Goal: Task Accomplishment & Management: Manage account settings

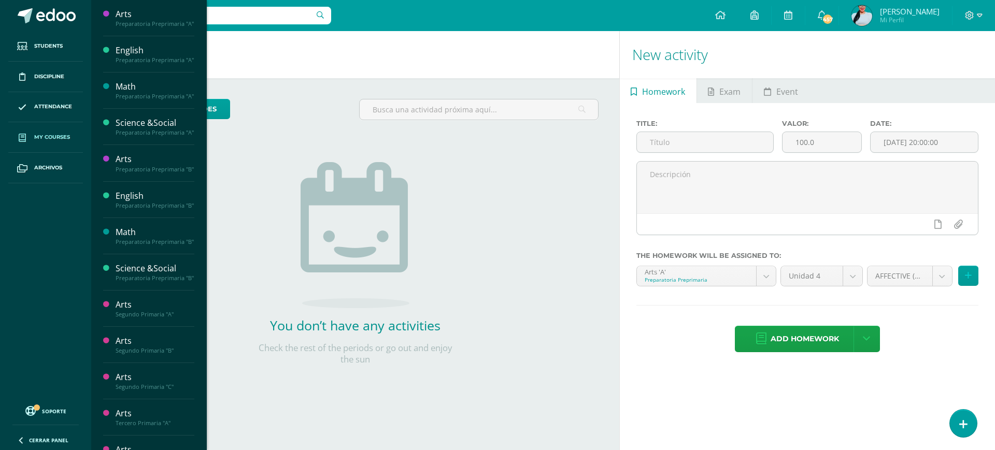
click at [62, 130] on link "My courses" at bounding box center [45, 137] width 75 height 31
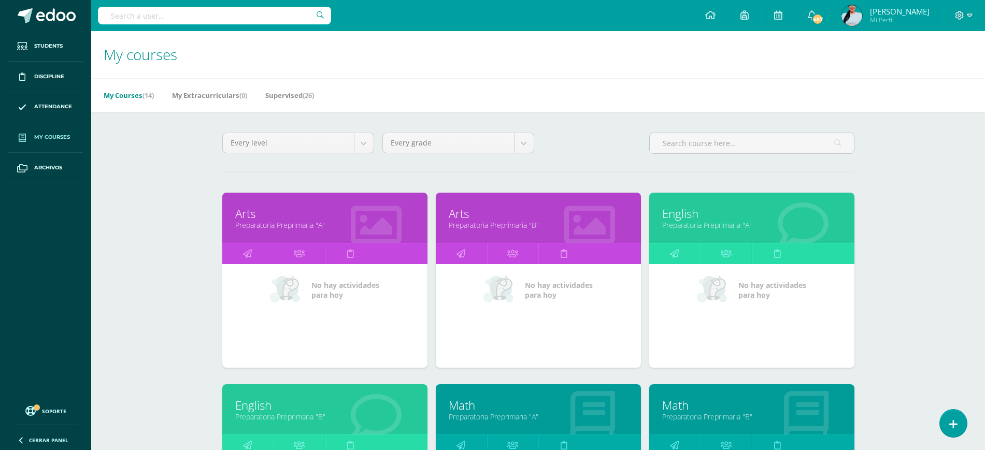
click at [62, 130] on link "My courses" at bounding box center [45, 137] width 75 height 31
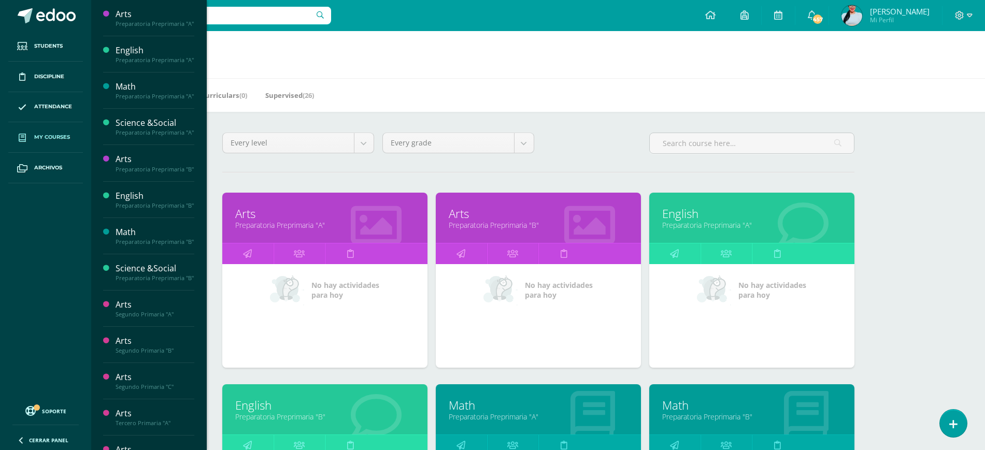
scroll to position [383, 0]
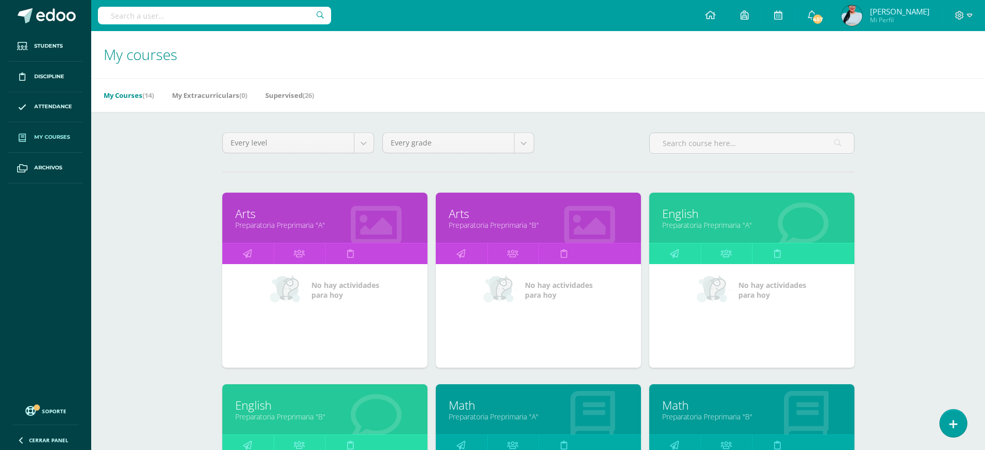
click at [714, 233] on div "English Preparatoria Preprimaria "A"" at bounding box center [751, 218] width 205 height 50
click at [687, 210] on link "English" at bounding box center [751, 214] width 179 height 16
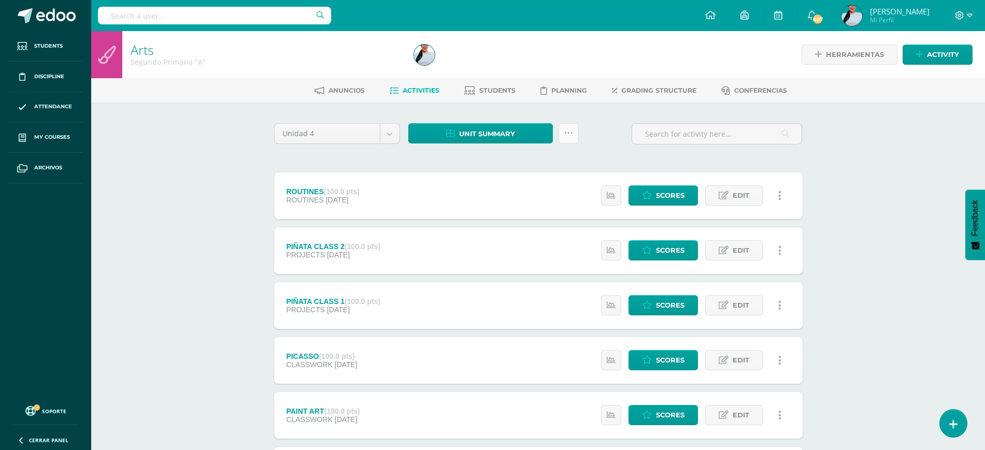
click at [570, 137] on link at bounding box center [569, 133] width 20 height 20
click at [545, 155] on link "Subir actividades en masa" at bounding box center [543, 166] width 114 height 25
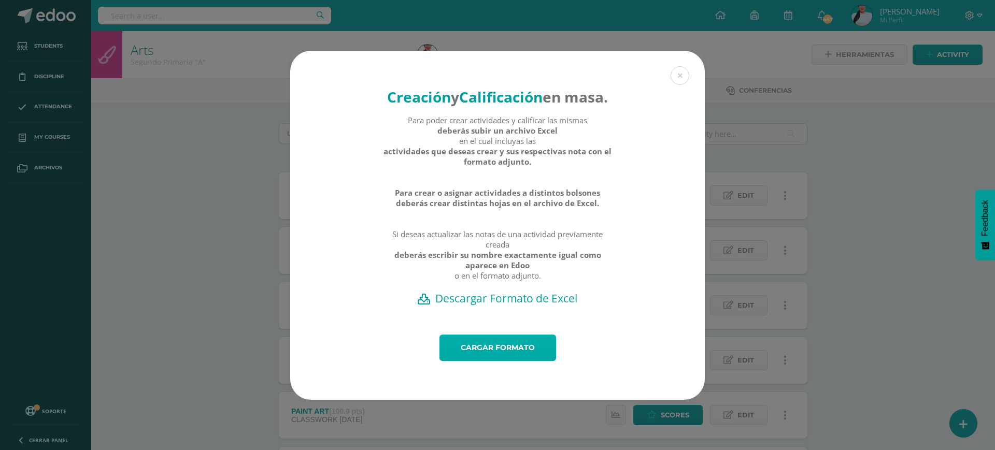
click at [515, 357] on link "Cargar formato" at bounding box center [497, 348] width 117 height 26
click at [520, 352] on link "Cargar formato" at bounding box center [497, 348] width 117 height 26
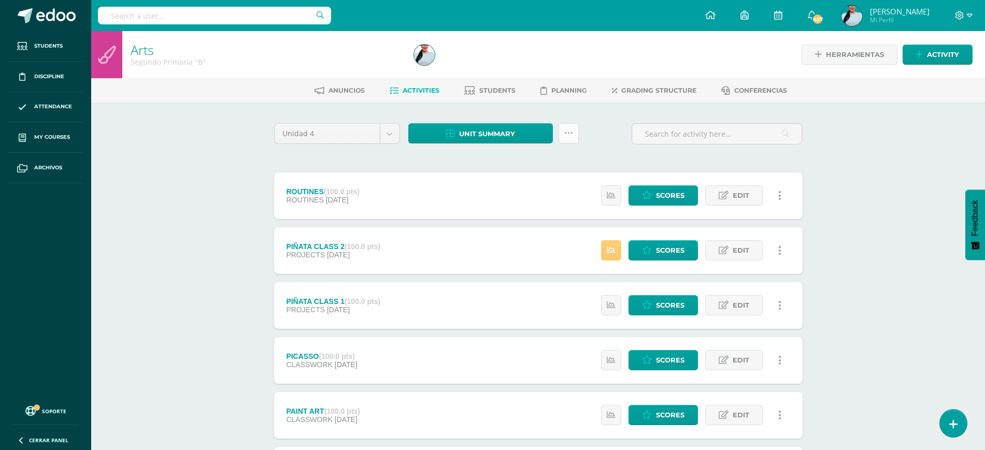
click at [566, 136] on icon at bounding box center [568, 133] width 9 height 9
click at [578, 156] on link "Subir actividades en masa" at bounding box center [543, 166] width 114 height 25
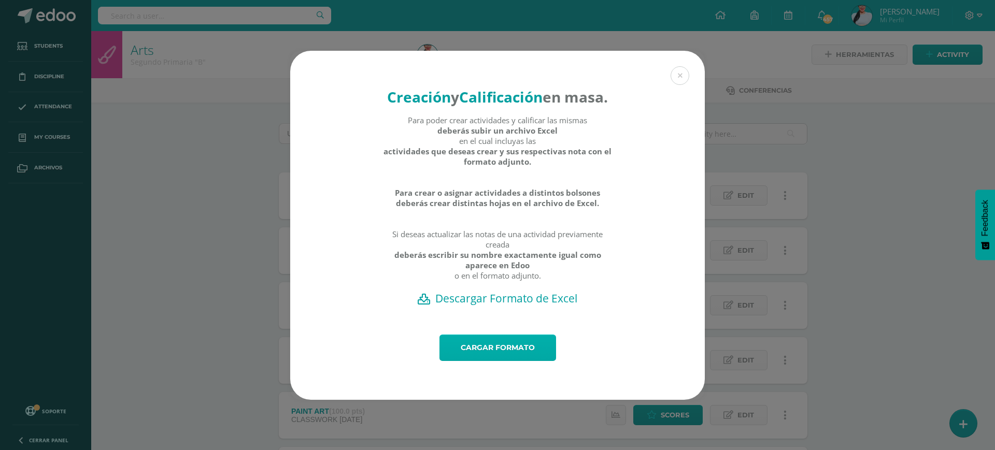
click at [505, 359] on link "Cargar formato" at bounding box center [497, 348] width 117 height 26
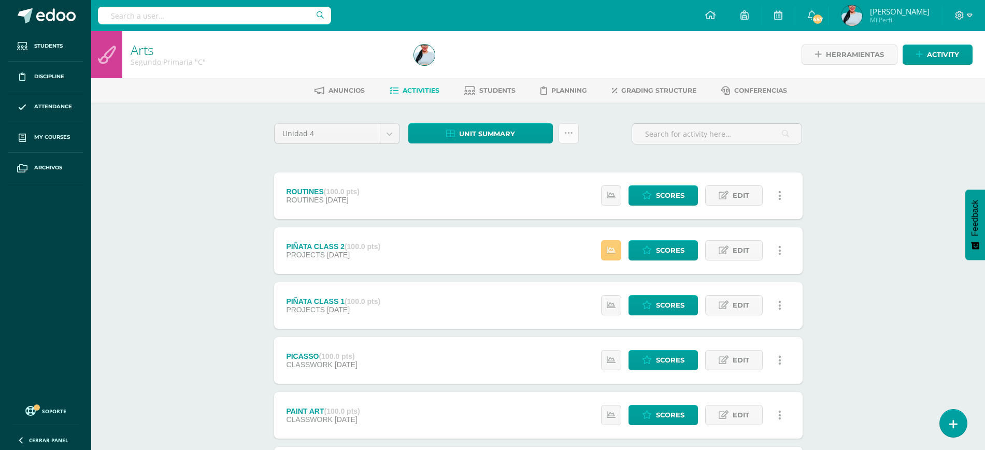
click at [576, 136] on link at bounding box center [569, 133] width 20 height 20
click at [586, 162] on link "Subir actividades en masa" at bounding box center [543, 166] width 114 height 25
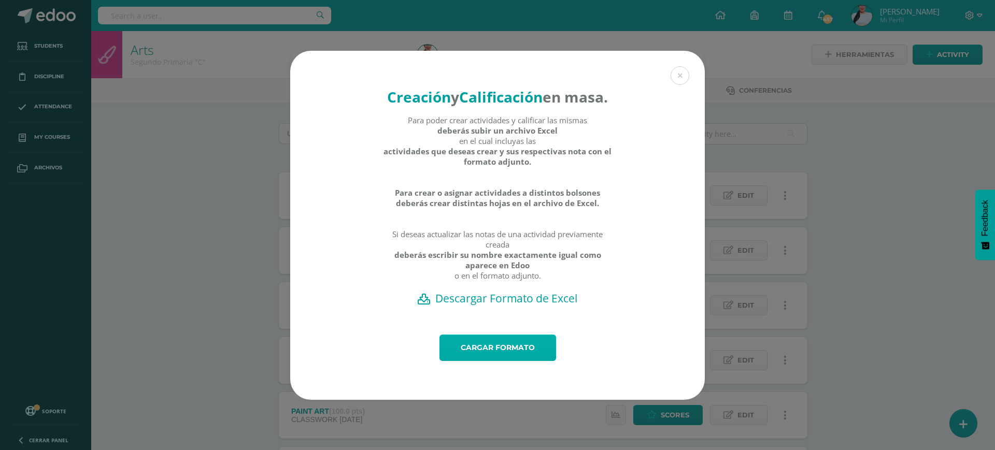
click at [495, 361] on link "Cargar formato" at bounding box center [497, 348] width 117 height 26
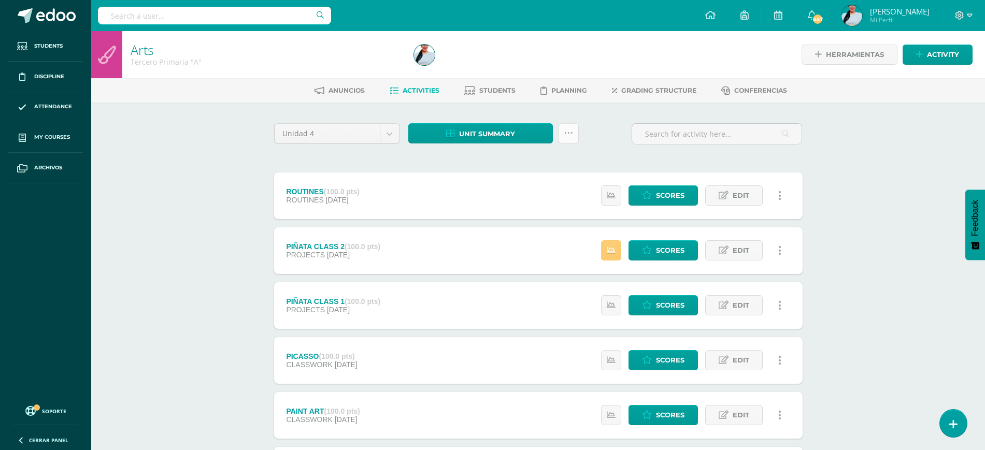
click at [565, 142] on link at bounding box center [569, 133] width 20 height 20
click at [583, 168] on link "Subir actividades en masa" at bounding box center [543, 166] width 114 height 25
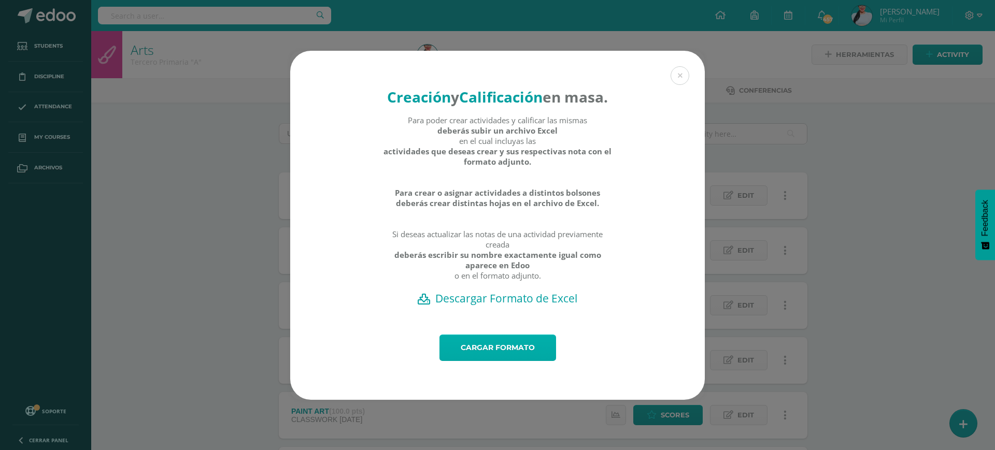
click at [478, 357] on link "Cargar formato" at bounding box center [497, 348] width 117 height 26
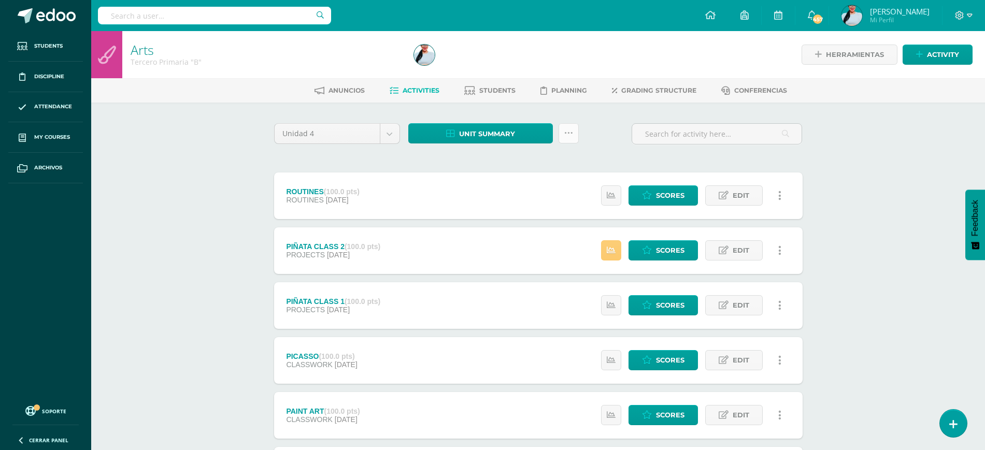
click at [575, 136] on link at bounding box center [569, 133] width 20 height 20
click at [570, 161] on link "Subir actividades en masa" at bounding box center [543, 166] width 114 height 25
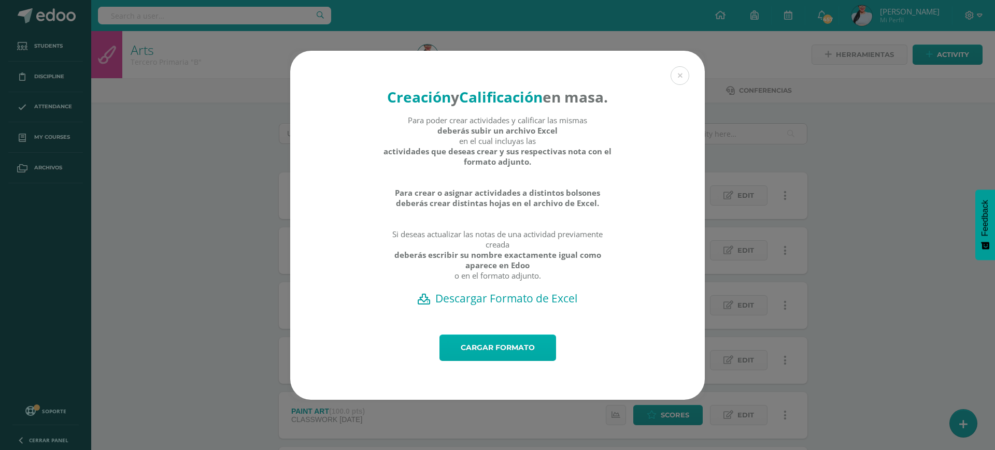
click at [546, 347] on link "Cargar formato" at bounding box center [497, 348] width 117 height 26
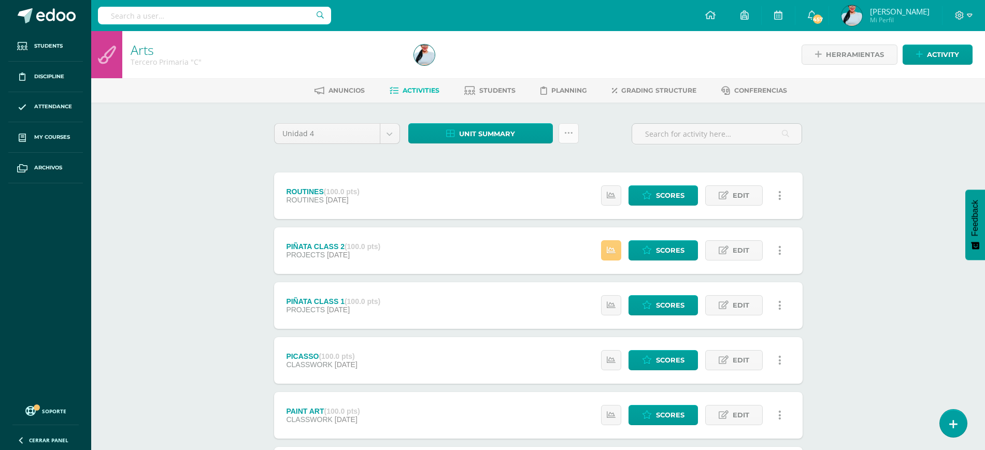
click at [576, 126] on link at bounding box center [569, 133] width 20 height 20
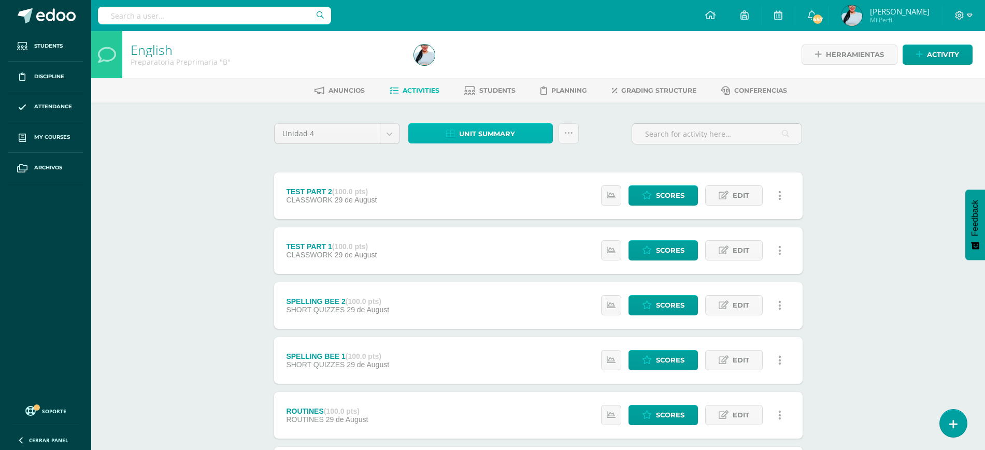
click at [500, 139] on span "Unit summary" at bounding box center [487, 133] width 56 height 19
click at [470, 65] on link "Download as HTML" at bounding box center [481, 67] width 99 height 16
click at [493, 138] on span "Unit summary" at bounding box center [487, 133] width 56 height 19
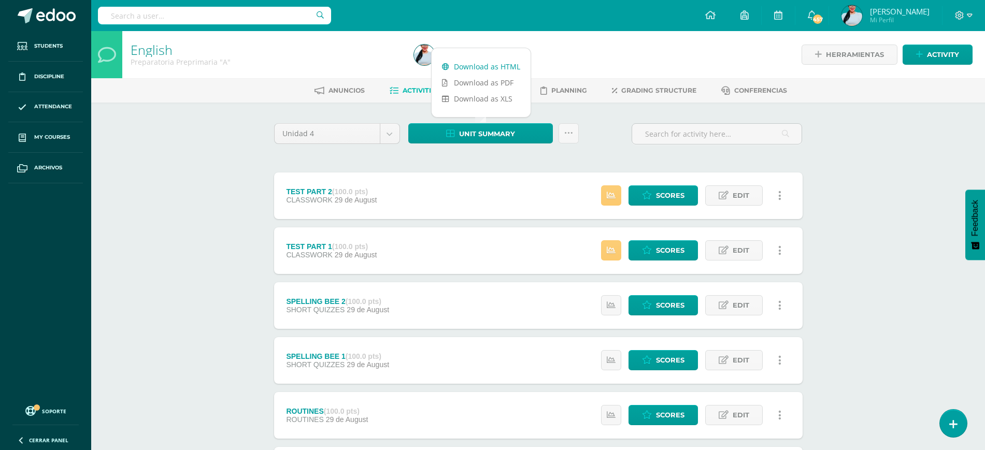
click at [459, 63] on link "Download as HTML" at bounding box center [481, 67] width 99 height 16
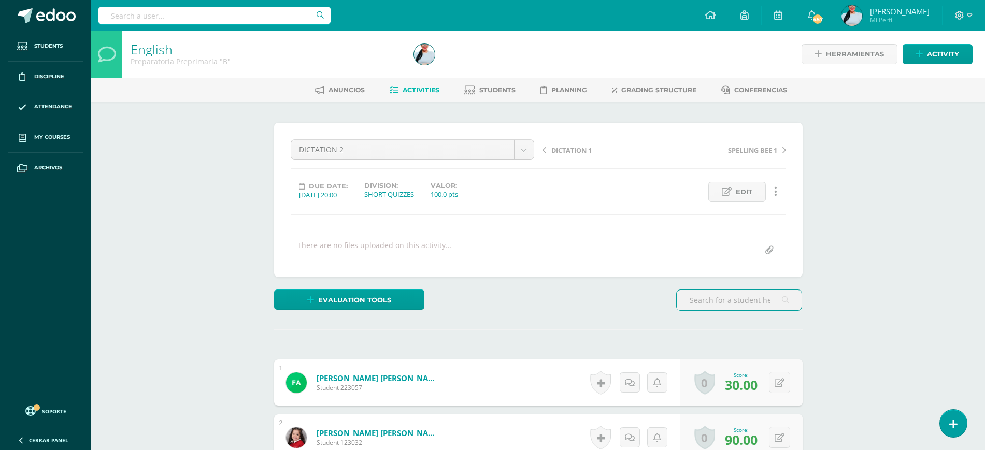
scroll to position [1, 0]
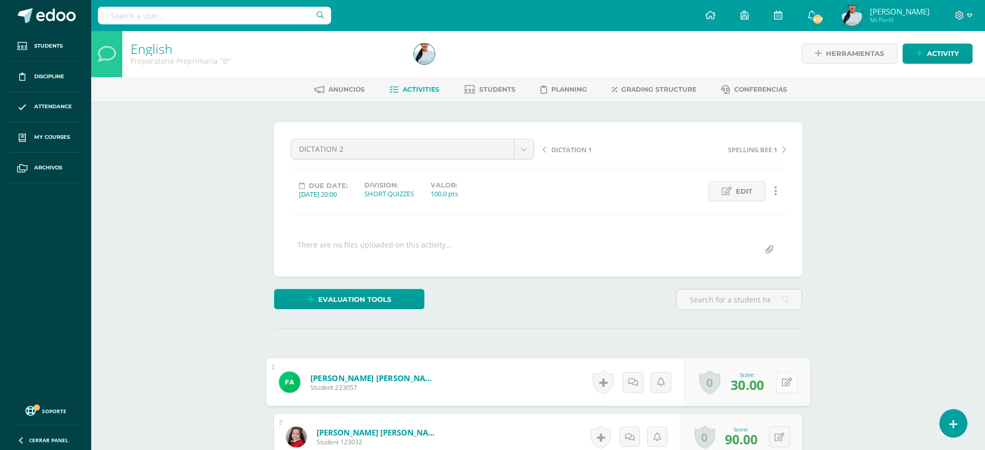
click at [776, 386] on button at bounding box center [787, 383] width 22 height 22
type input "50"
click at [751, 379] on link at bounding box center [759, 386] width 21 height 21
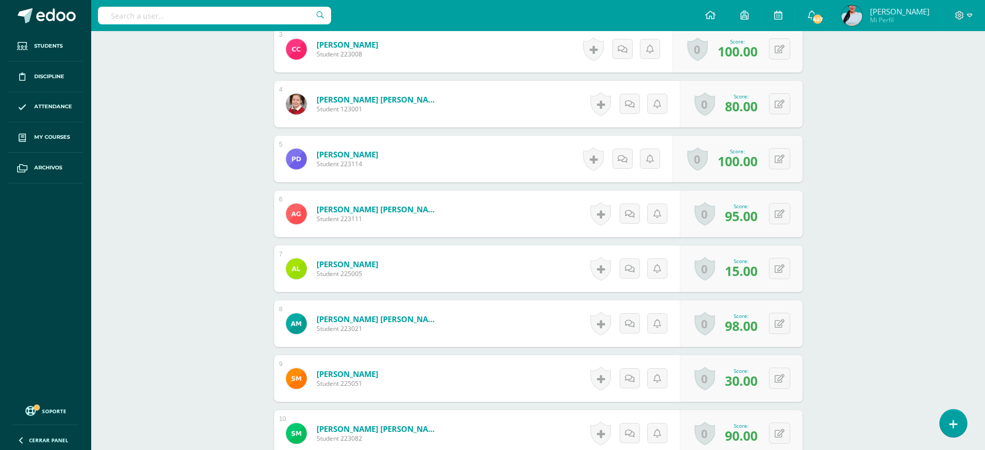
scroll to position [446, 0]
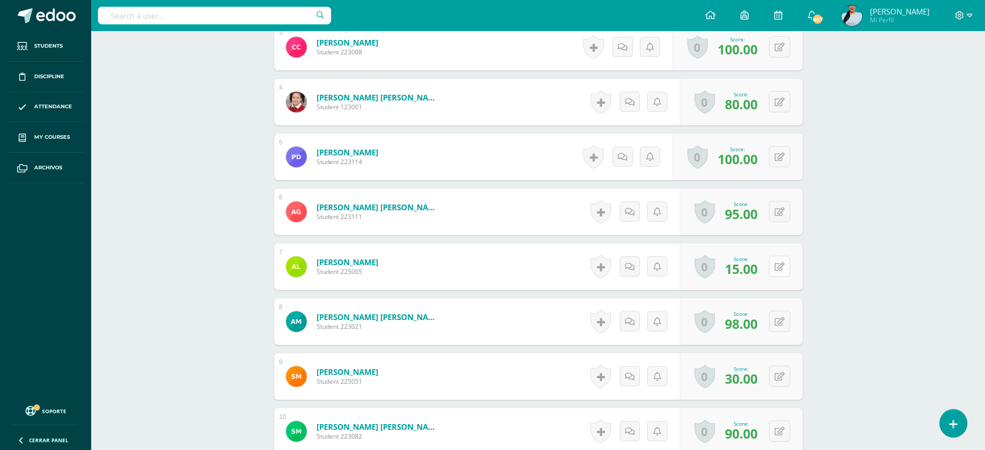
click at [783, 259] on button at bounding box center [779, 266] width 21 height 21
type input "25"
click at [753, 277] on link at bounding box center [759, 270] width 21 height 21
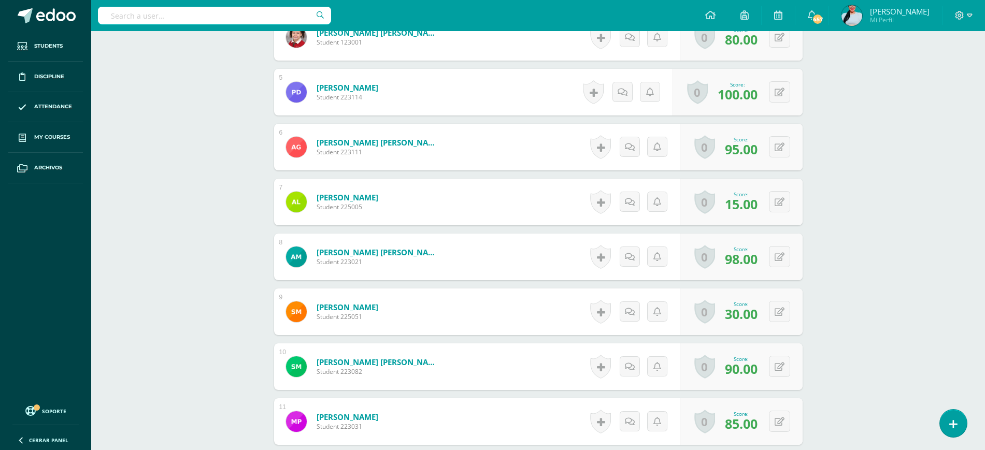
scroll to position [512, 0]
click at [785, 203] on button at bounding box center [787, 202] width 22 height 22
type input "20"
click at [755, 209] on link at bounding box center [759, 205] width 21 height 21
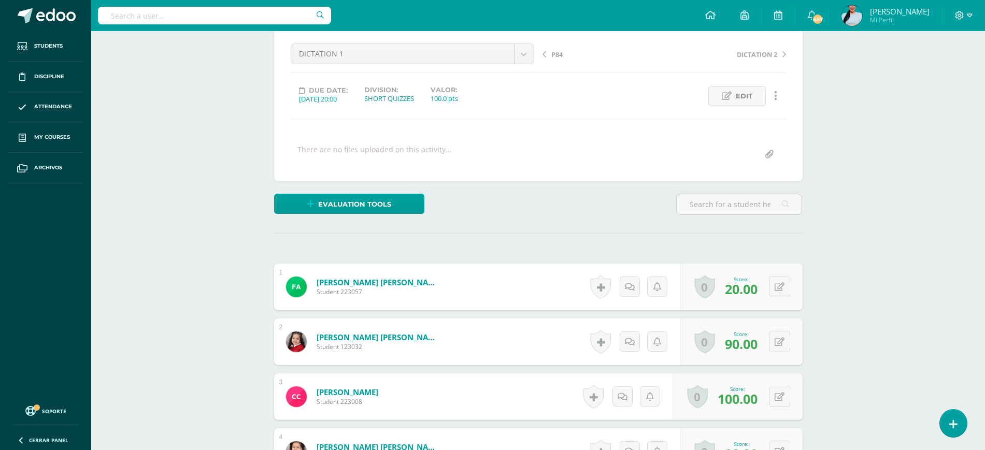
scroll to position [0, 0]
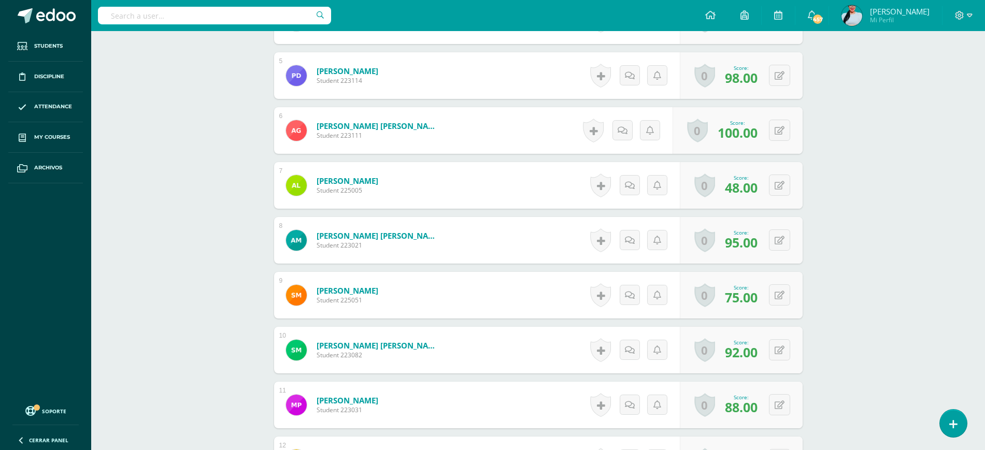
scroll to position [528, 0]
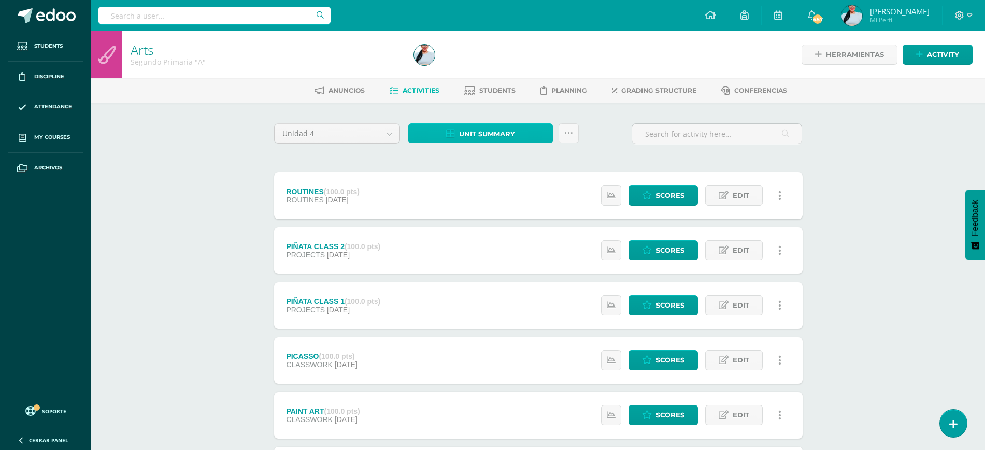
click at [484, 125] on span "Unit summary" at bounding box center [487, 133] width 56 height 19
click at [476, 66] on link "Download as HTML" at bounding box center [481, 67] width 99 height 16
click at [499, 136] on span "Unit summary" at bounding box center [487, 133] width 56 height 19
click at [462, 69] on link "Download as HTML" at bounding box center [481, 67] width 99 height 16
click at [485, 133] on span "Unit summary" at bounding box center [487, 133] width 56 height 19
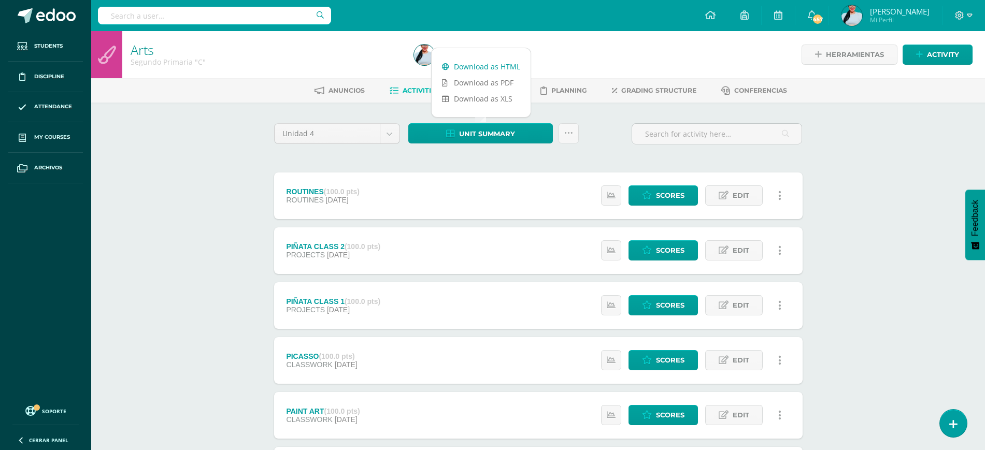
click at [470, 64] on link "Download as HTML" at bounding box center [481, 67] width 99 height 16
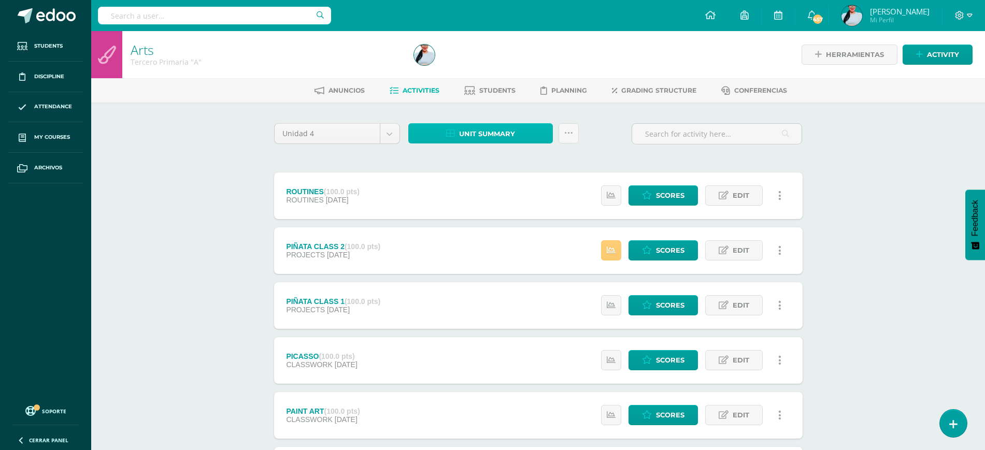
click at [494, 140] on span "Unit summary" at bounding box center [487, 133] width 56 height 19
click at [514, 67] on link "Download as HTML" at bounding box center [481, 67] width 99 height 16
click at [518, 132] on link "Unit summary" at bounding box center [480, 133] width 145 height 20
click at [499, 63] on link "Download as HTML" at bounding box center [481, 67] width 99 height 16
click at [502, 143] on span "Unit summary" at bounding box center [487, 133] width 56 height 19
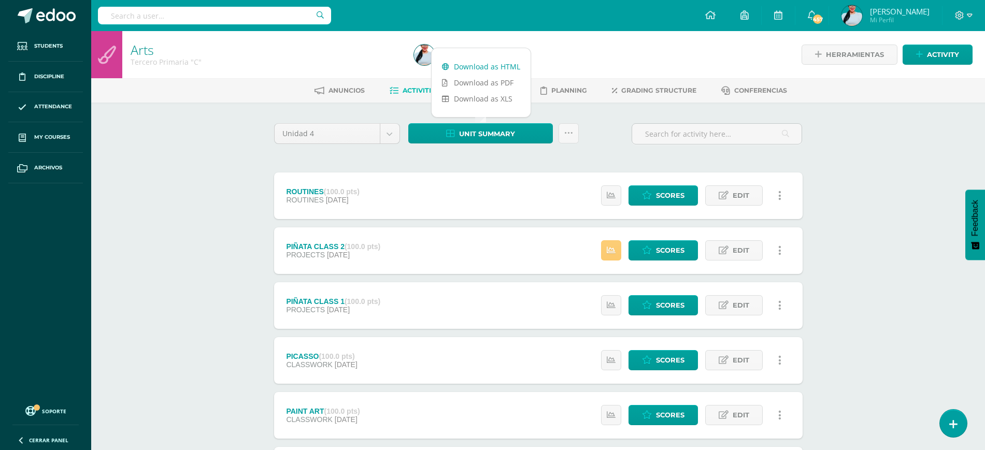
click at [489, 60] on link "Download as HTML" at bounding box center [481, 67] width 99 height 16
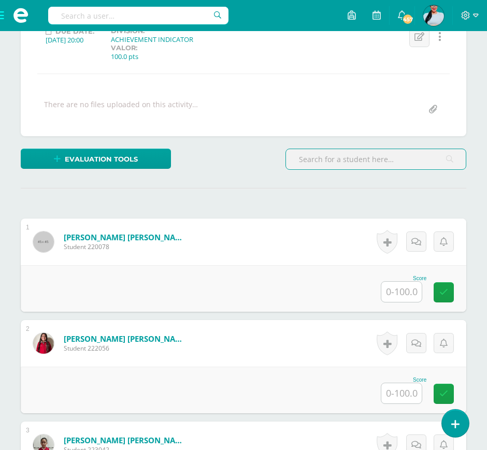
scroll to position [175, 0]
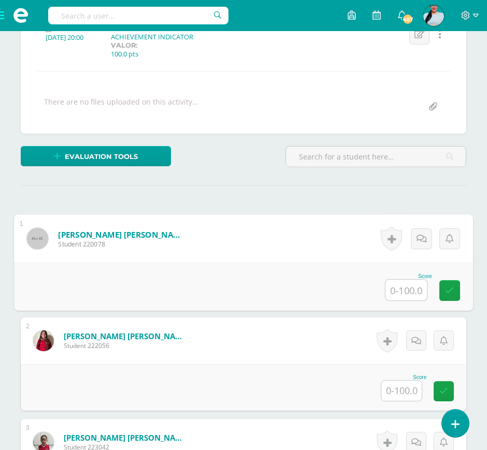
click at [414, 289] on input "text" at bounding box center [406, 290] width 41 height 21
type input "95"
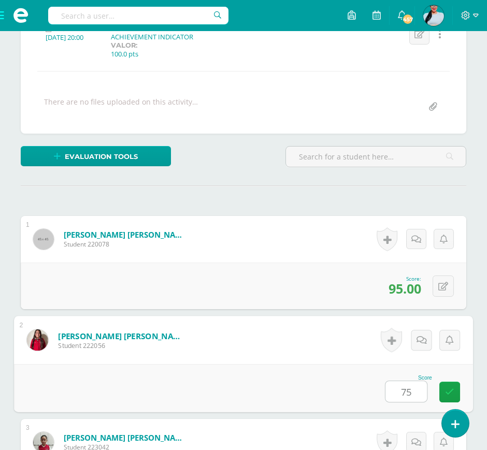
type input "75"
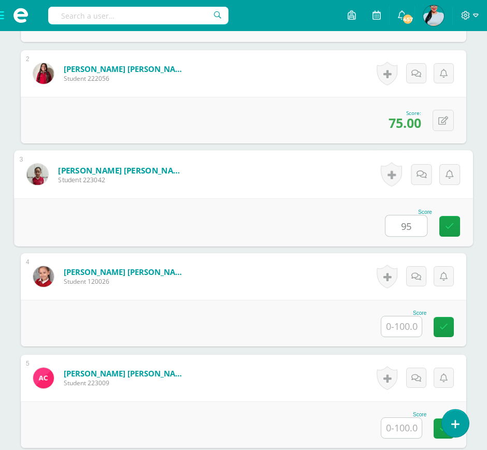
type input "95"
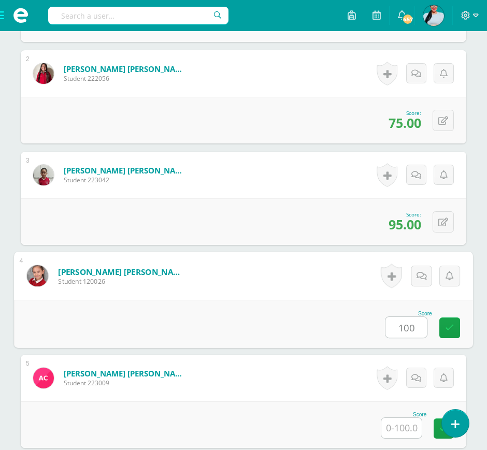
type input "100"
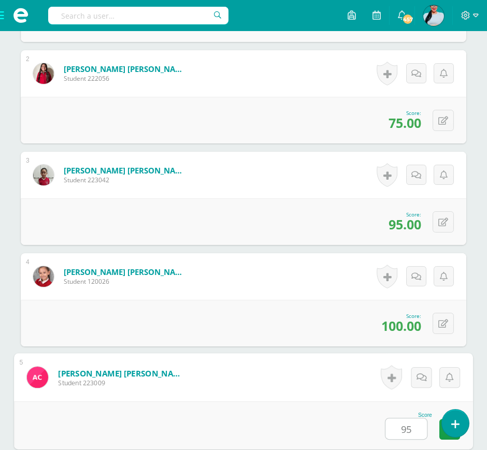
type input "95"
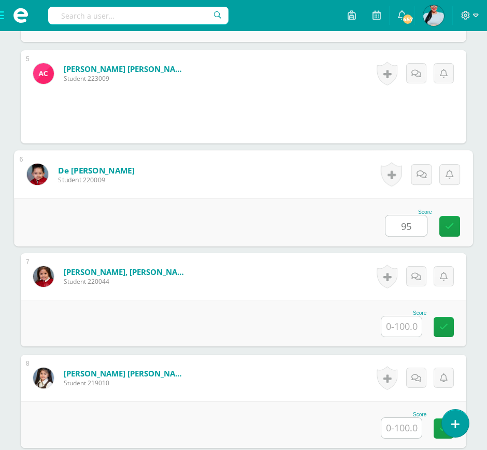
type input "95"
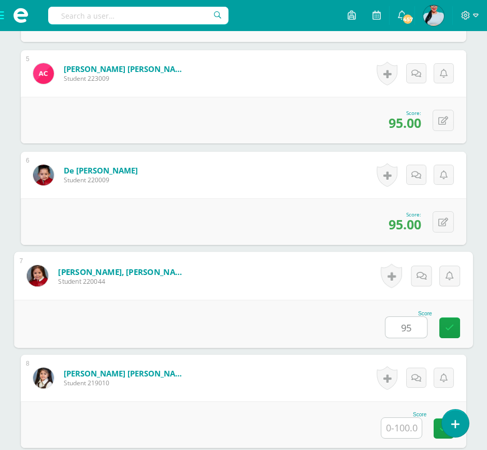
type input "95"
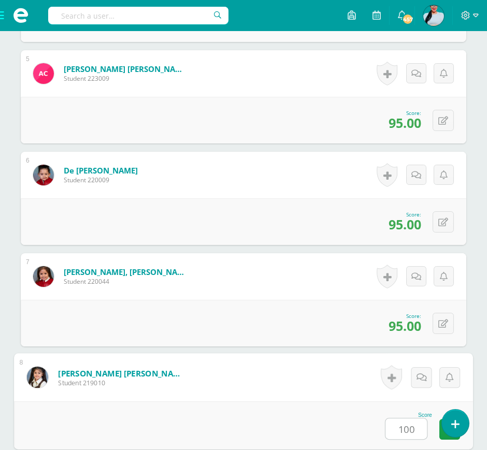
type input "100"
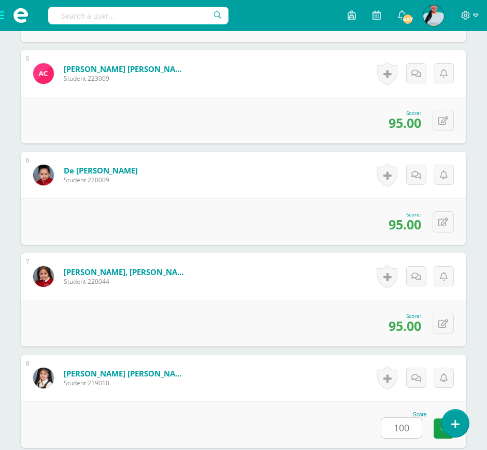
scroll to position [1052, 0]
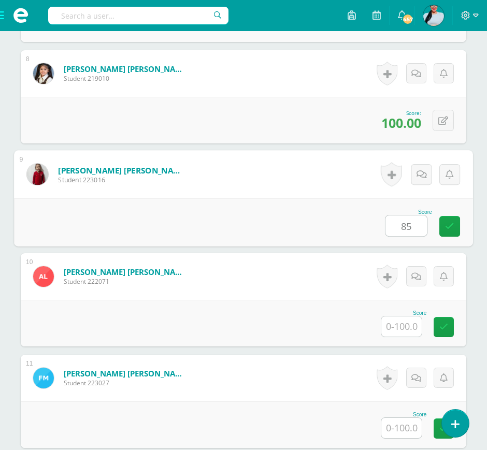
type input "85"
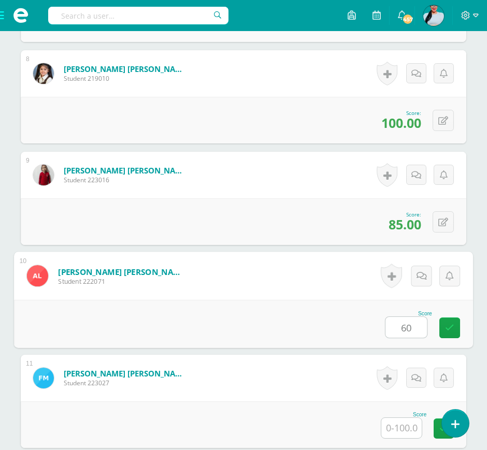
type input "60"
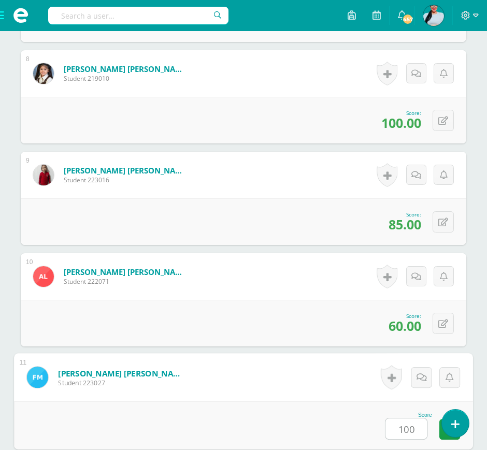
type input "100"
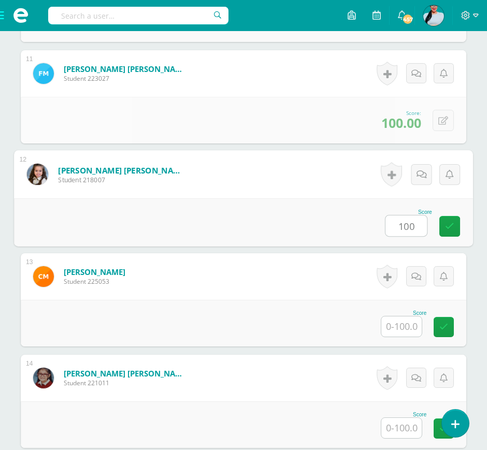
type input "100"
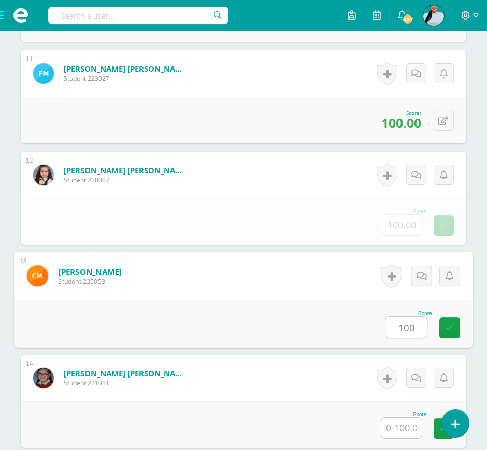
type input "100"
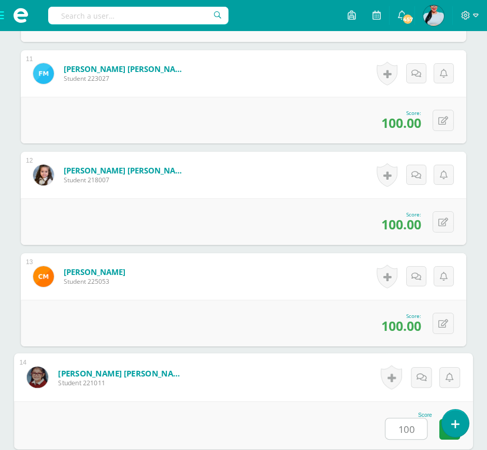
type input "100"
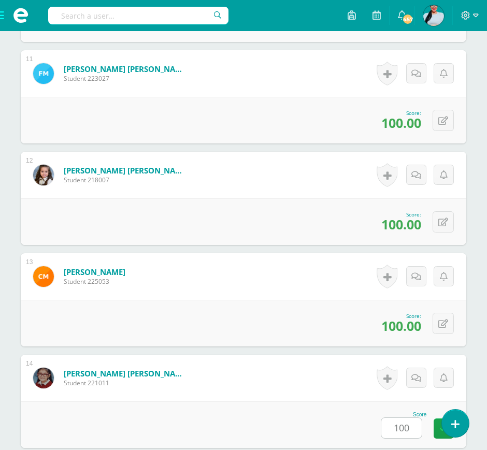
scroll to position [1662, 0]
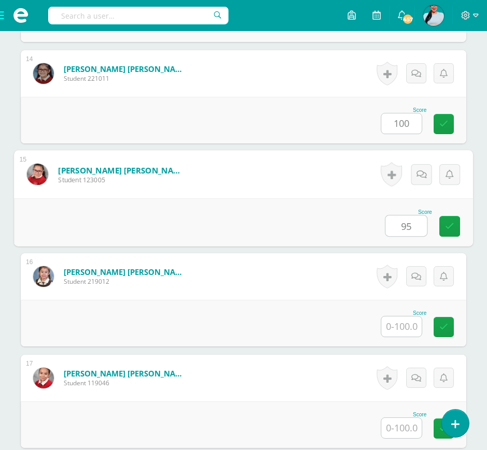
type input "95"
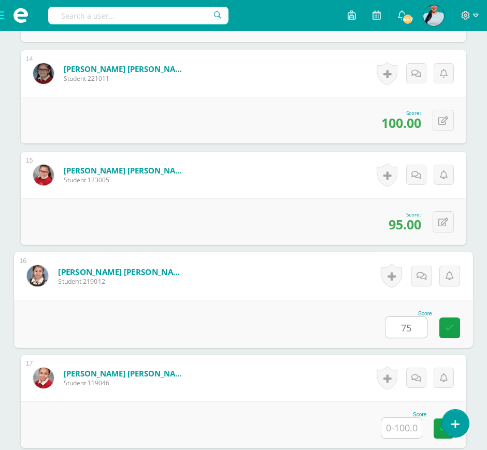
type input "75"
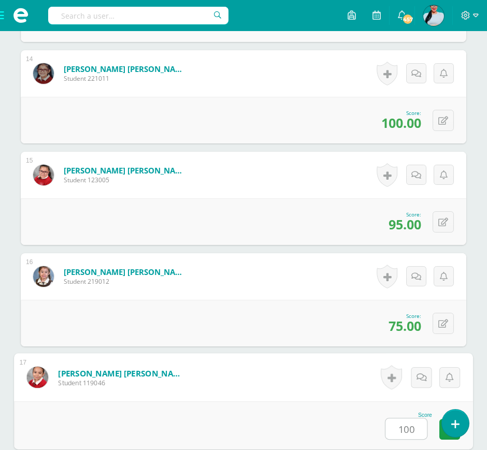
type input "100"
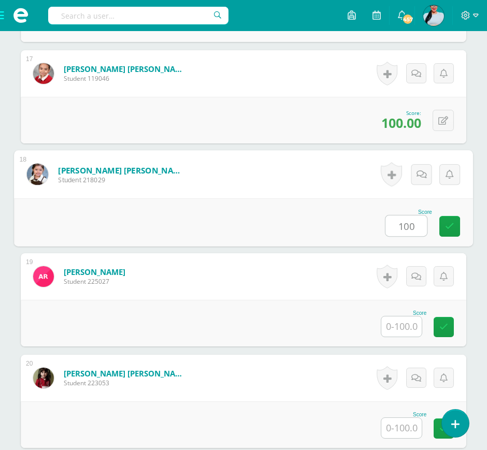
type input "100"
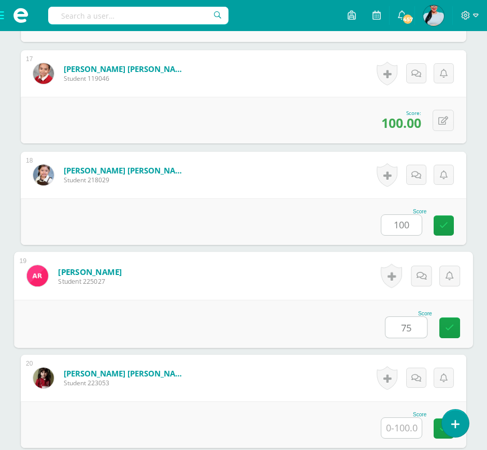
type input "75"
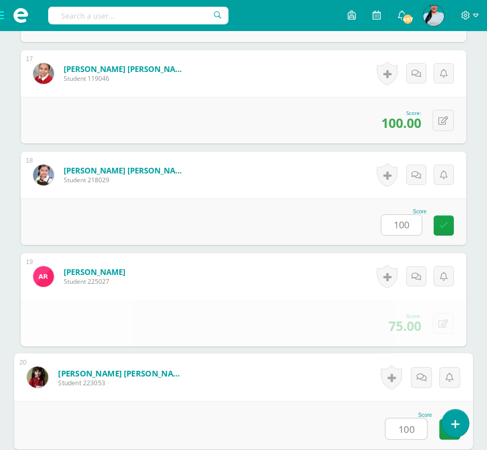
type input "100"
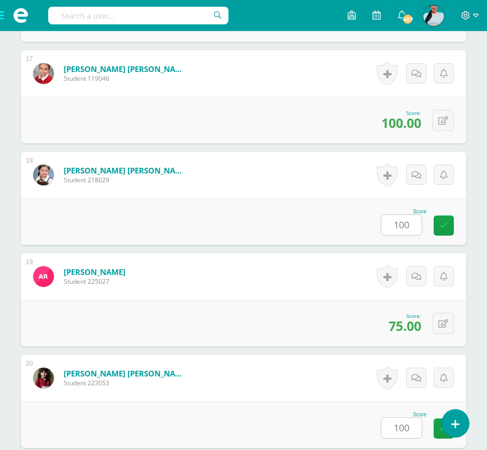
scroll to position [2185, 0]
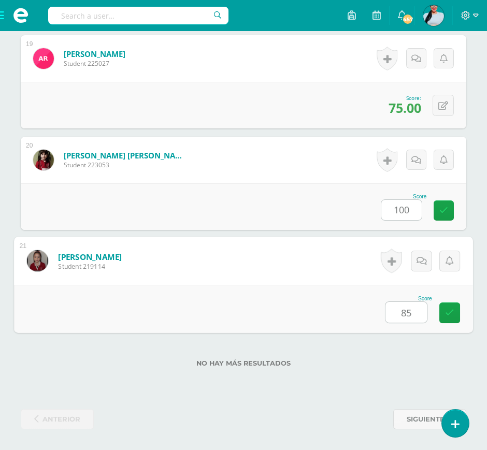
type input "85"
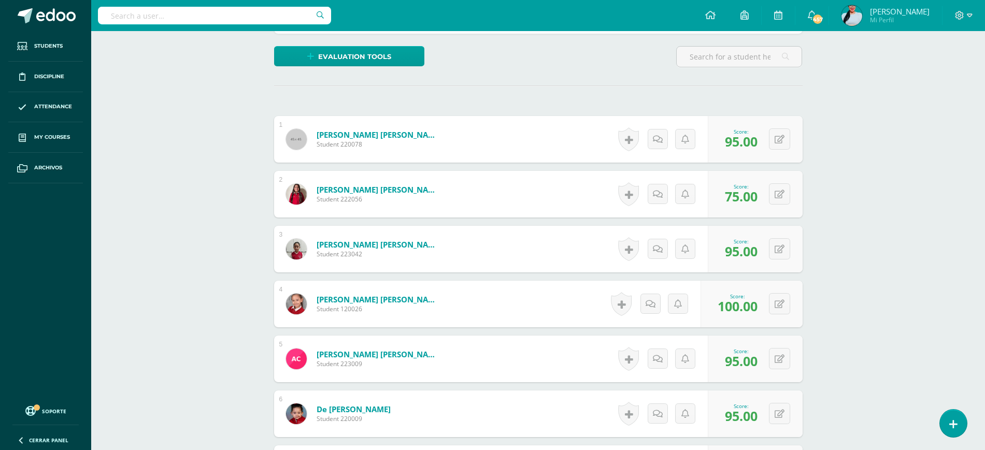
scroll to position [0, 0]
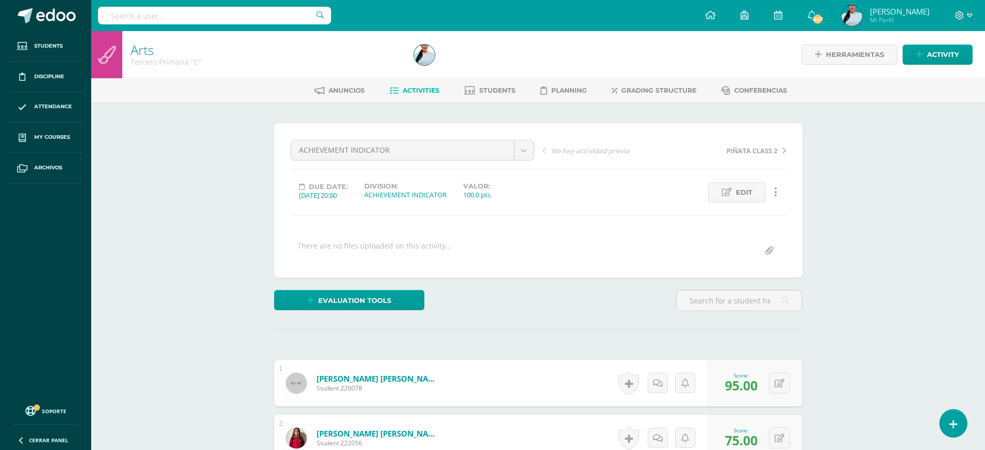
click at [401, 94] on link "Activities" at bounding box center [415, 90] width 50 height 17
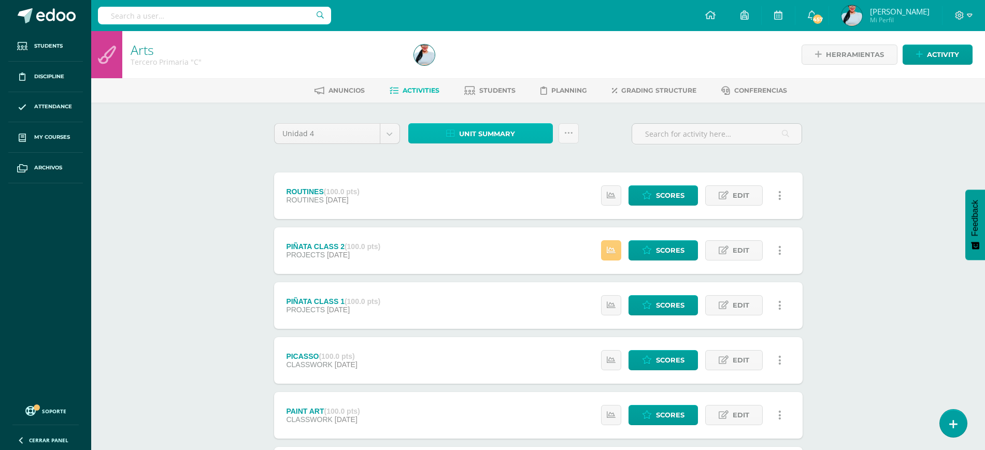
click at [507, 126] on span "Unit summary" at bounding box center [487, 133] width 56 height 19
click at [504, 73] on link "Download as HTML" at bounding box center [481, 67] width 99 height 16
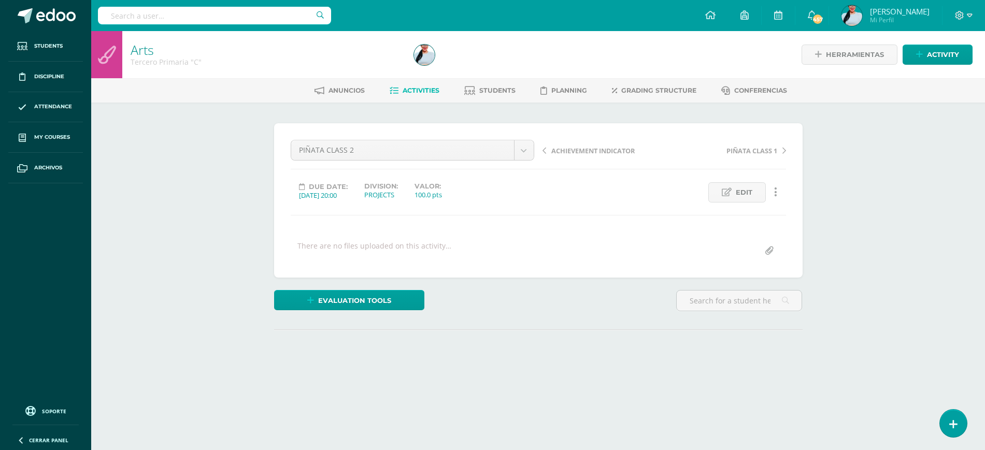
click at [674, 55] on div at bounding box center [554, 54] width 288 height 47
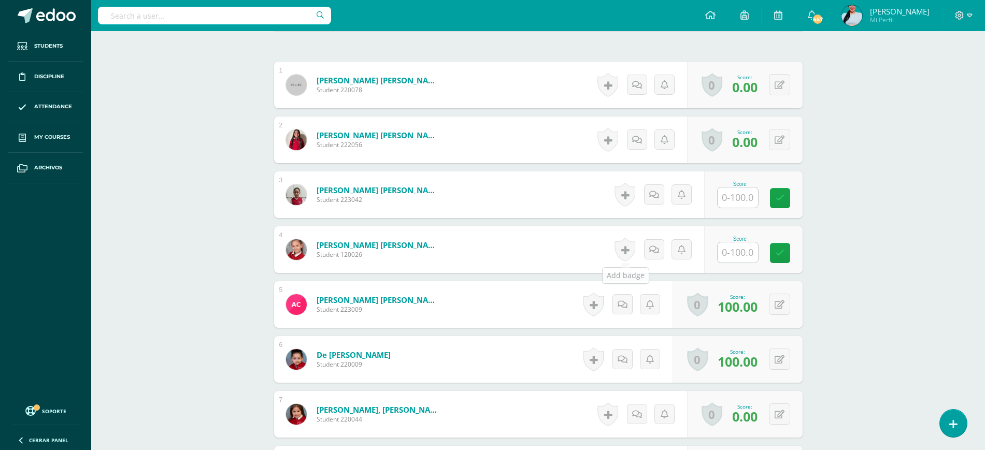
scroll to position [299, 0]
click at [737, 193] on input "text" at bounding box center [743, 197] width 41 height 21
type input "1"
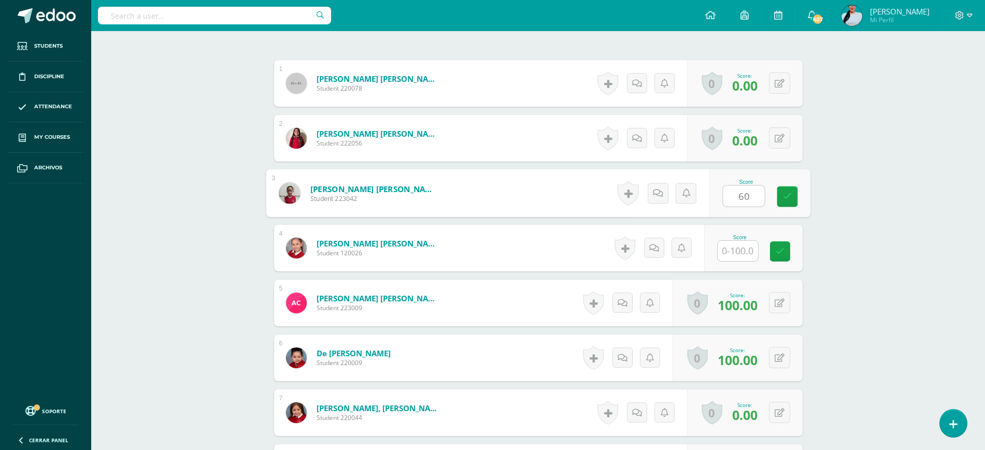
type input "60"
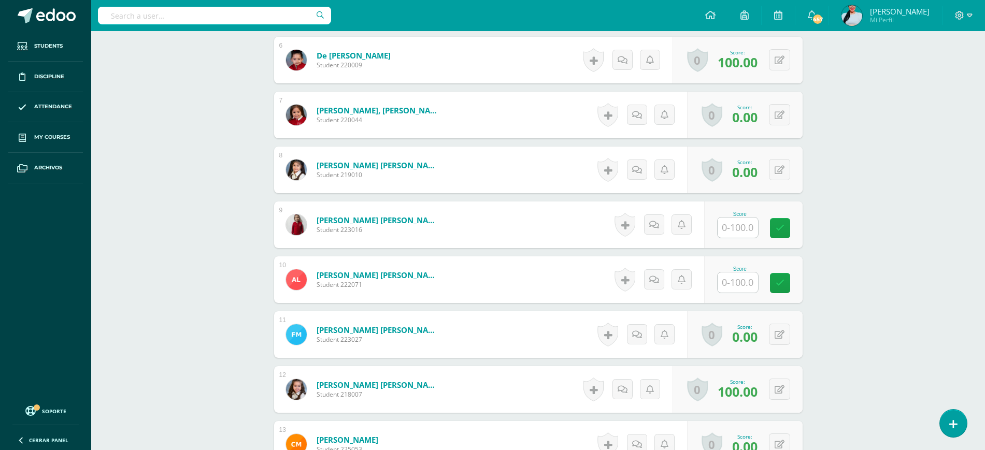
scroll to position [599, 0]
click at [742, 226] on input "text" at bounding box center [743, 227] width 41 height 21
type input "60"
type input "10"
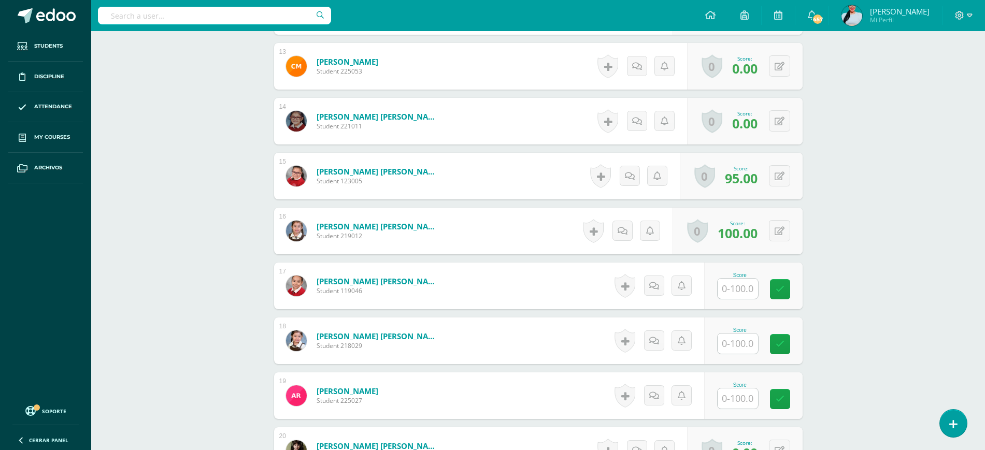
scroll to position [1000, 0]
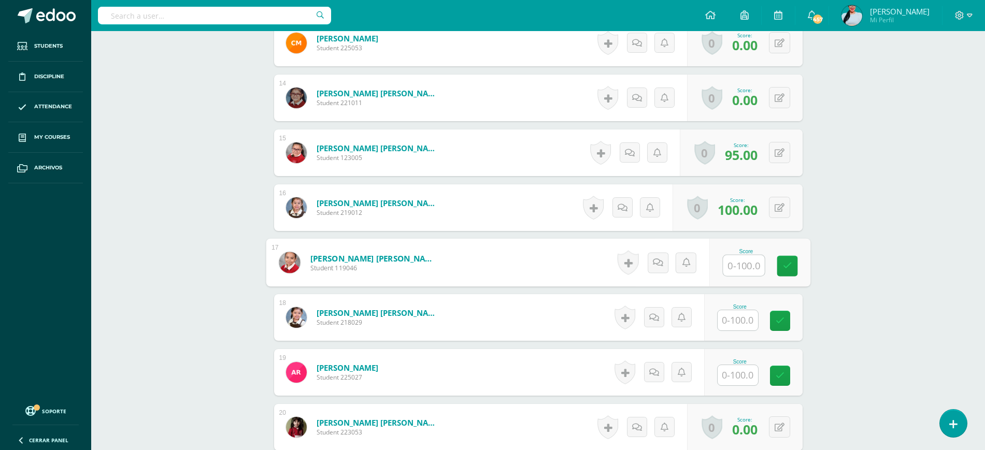
click at [744, 263] on input "text" at bounding box center [743, 266] width 41 height 21
type input "50"
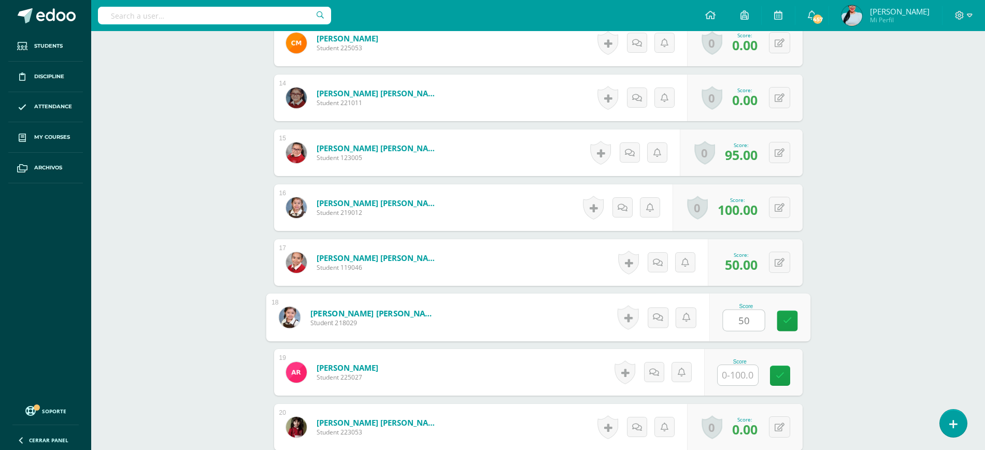
type input "50"
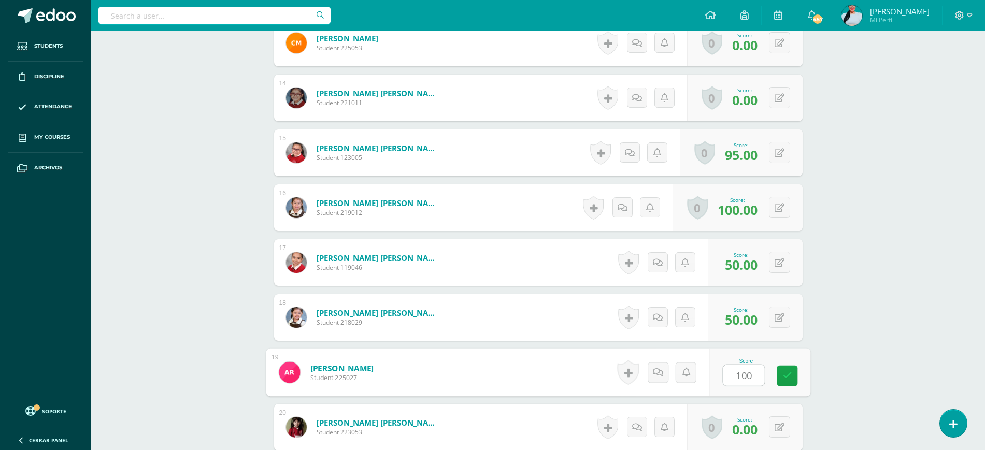
type input "100"
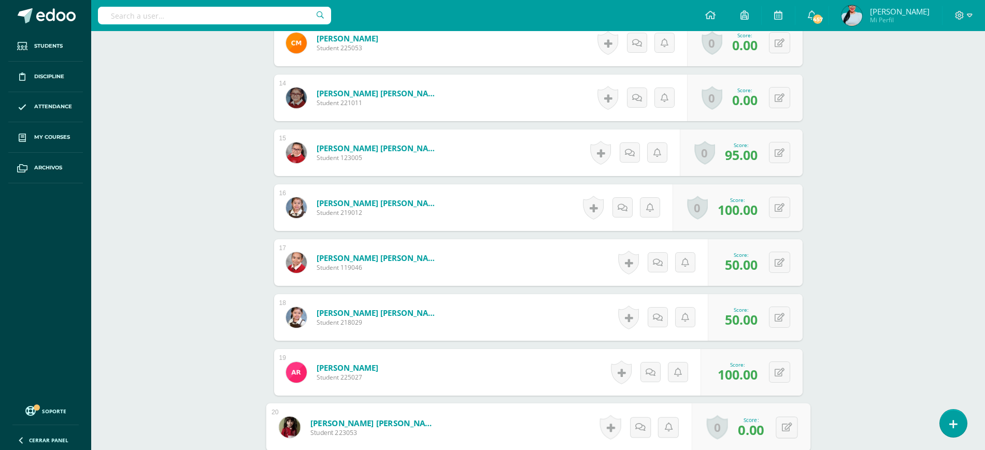
scroll to position [1174, 0]
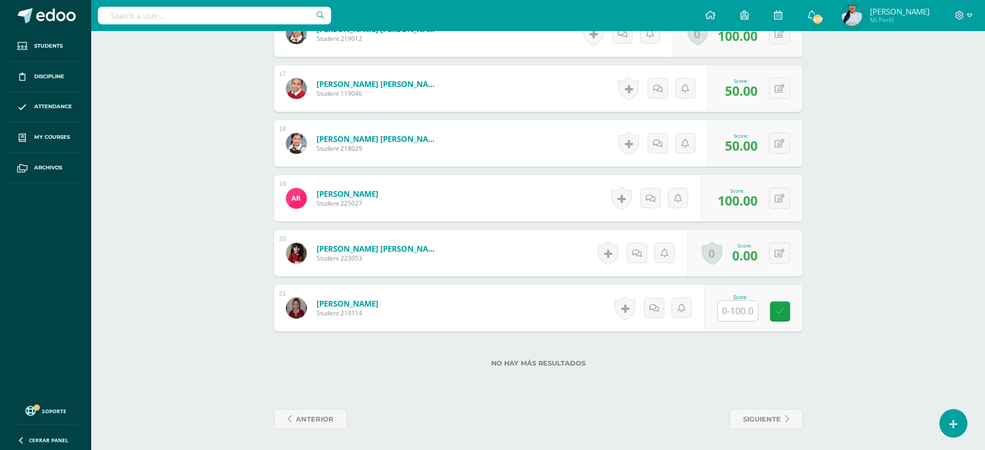
click at [747, 299] on div "Score" at bounding box center [740, 298] width 46 height 6
click at [747, 309] on input "text" at bounding box center [743, 311] width 41 height 21
type input "100"
click at [782, 251] on icon at bounding box center [787, 253] width 10 height 9
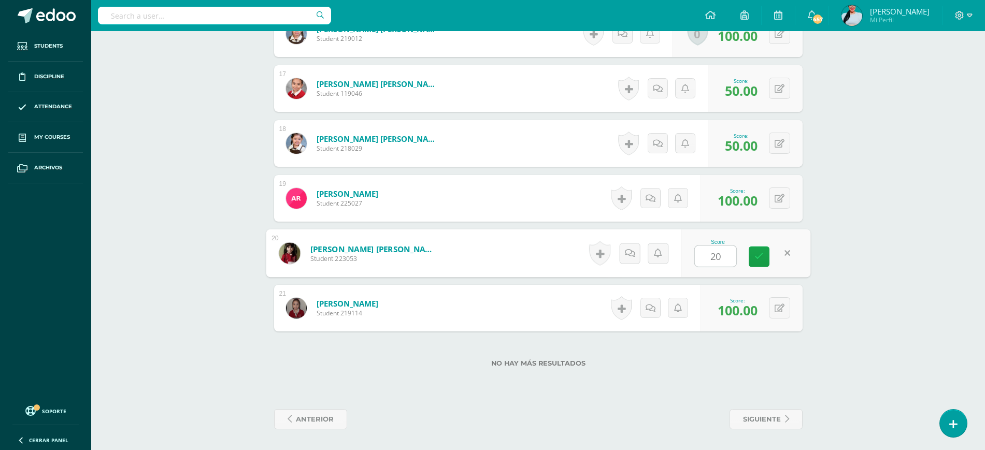
type input "20"
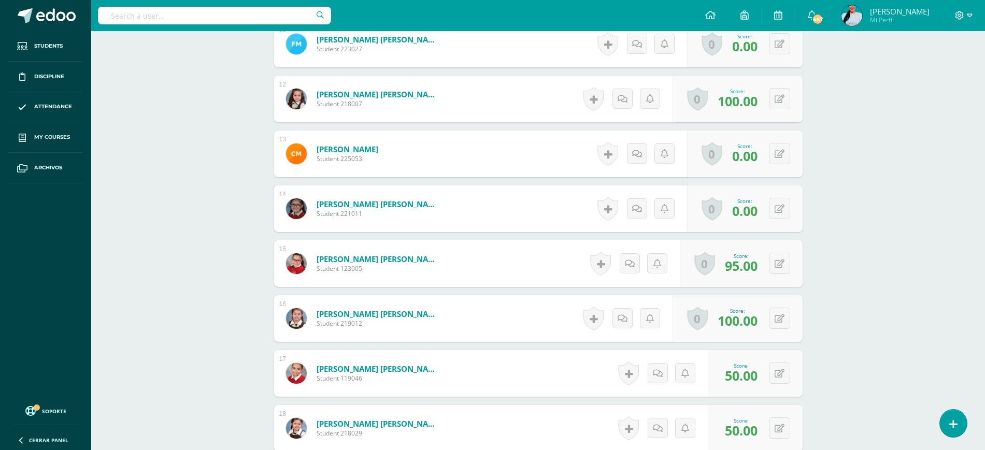
scroll to position [888, 0]
click at [778, 205] on button at bounding box center [787, 210] width 22 height 22
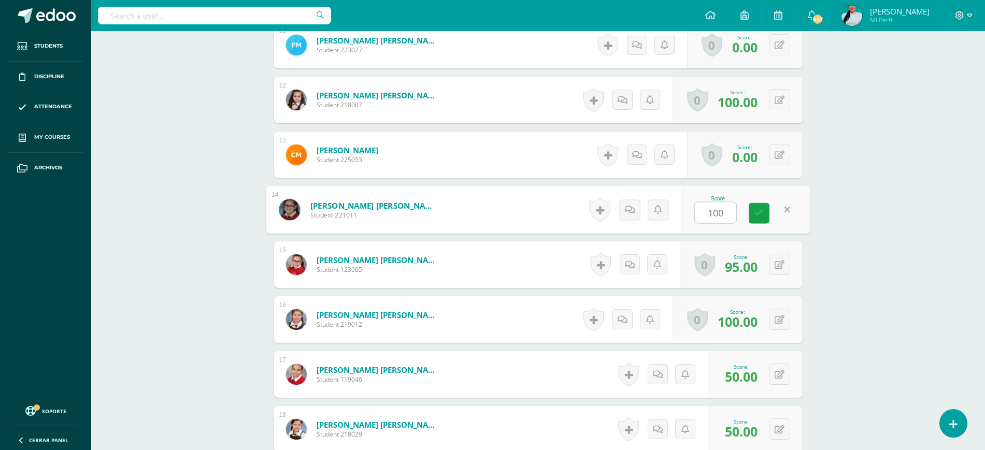
type input "100"
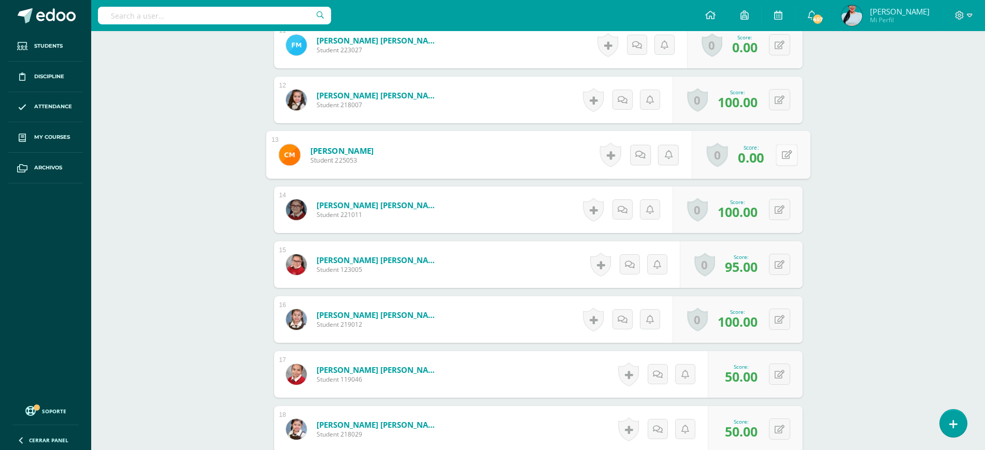
click at [783, 148] on button at bounding box center [787, 155] width 22 height 22
type input "50"
click at [766, 157] on link at bounding box center [759, 158] width 21 height 21
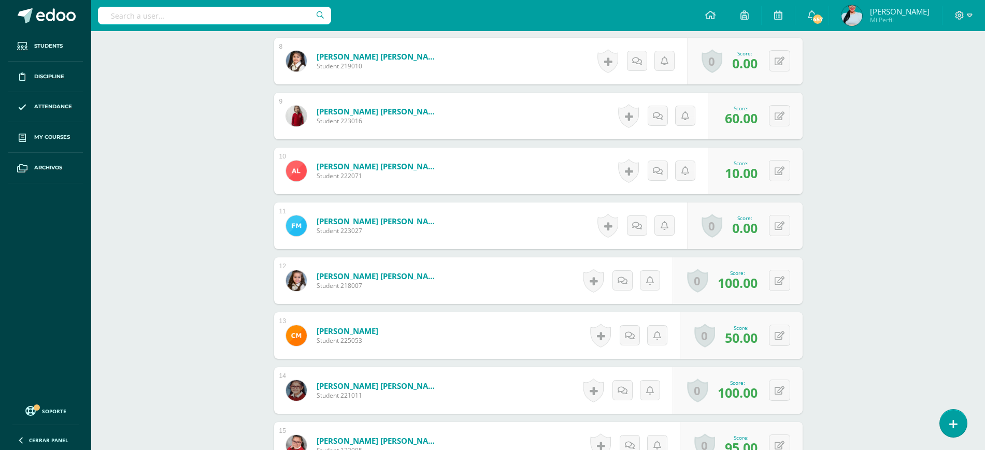
scroll to position [706, 0]
click at [784, 223] on button at bounding box center [779, 226] width 21 height 21
type input "100"
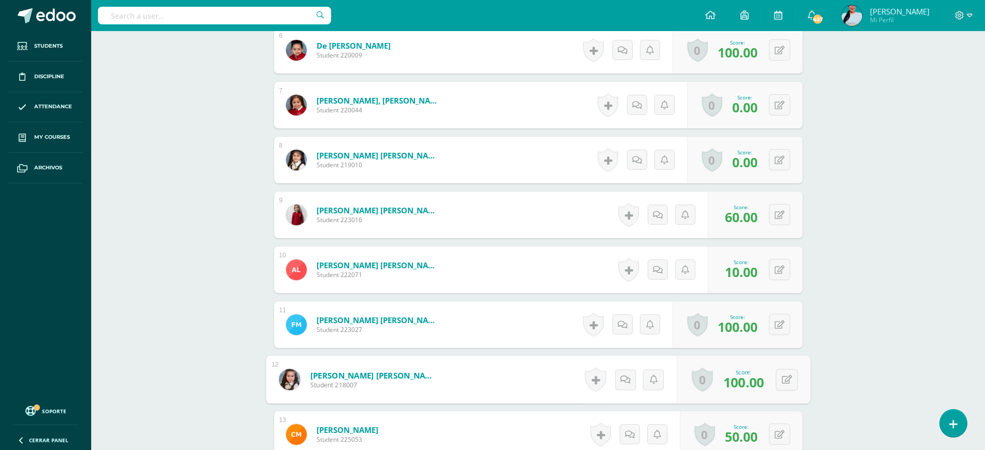
scroll to position [597, 0]
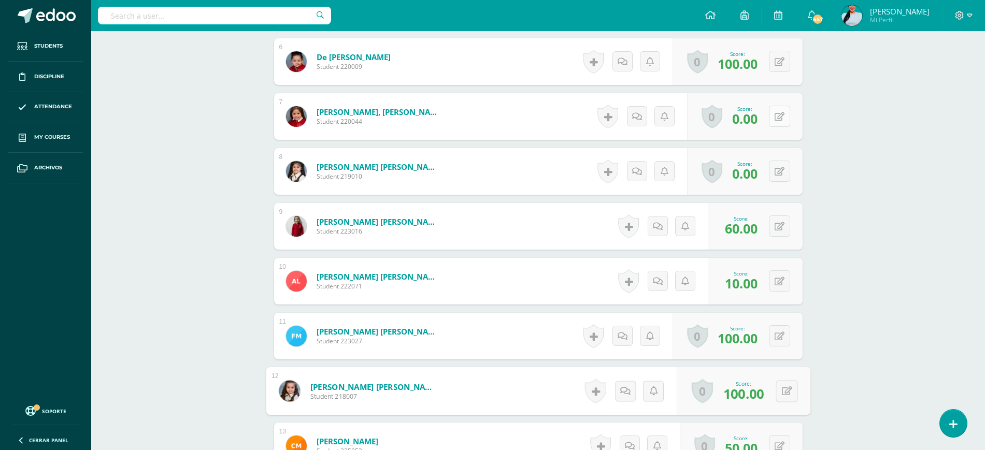
click at [771, 111] on div "0 Badges Badges obtained Aún no hay logros agregados Score: 0.00" at bounding box center [745, 116] width 116 height 47
click at [784, 115] on icon at bounding box center [787, 116] width 10 height 9
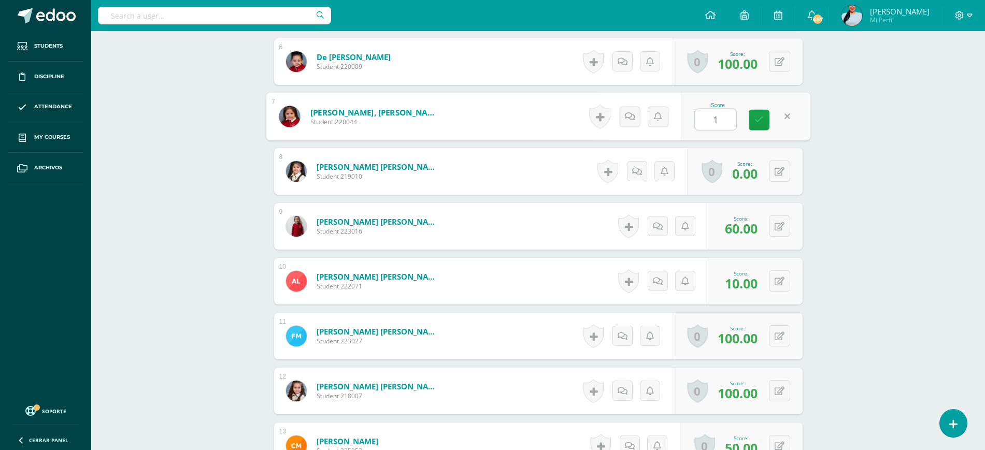
type input "10"
click at [753, 112] on link at bounding box center [759, 120] width 21 height 21
click at [777, 170] on button at bounding box center [779, 171] width 21 height 21
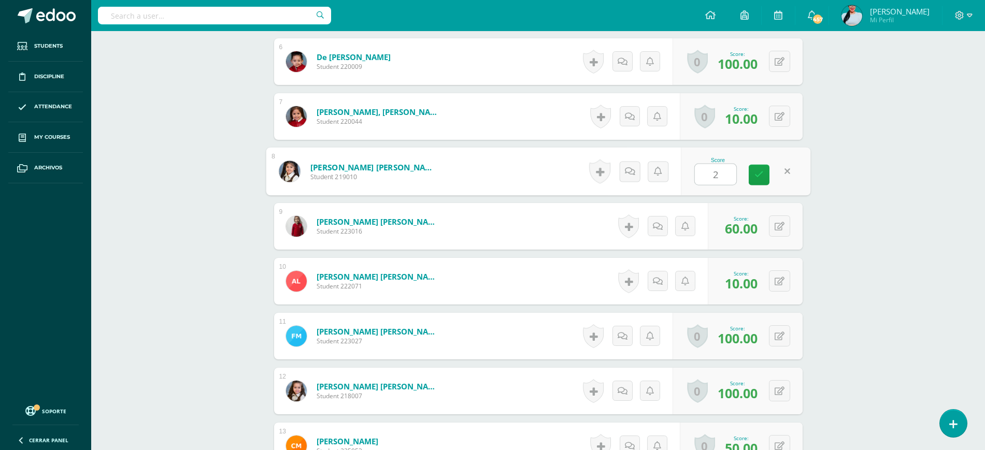
type input "20"
click at [763, 176] on icon at bounding box center [759, 175] width 9 height 9
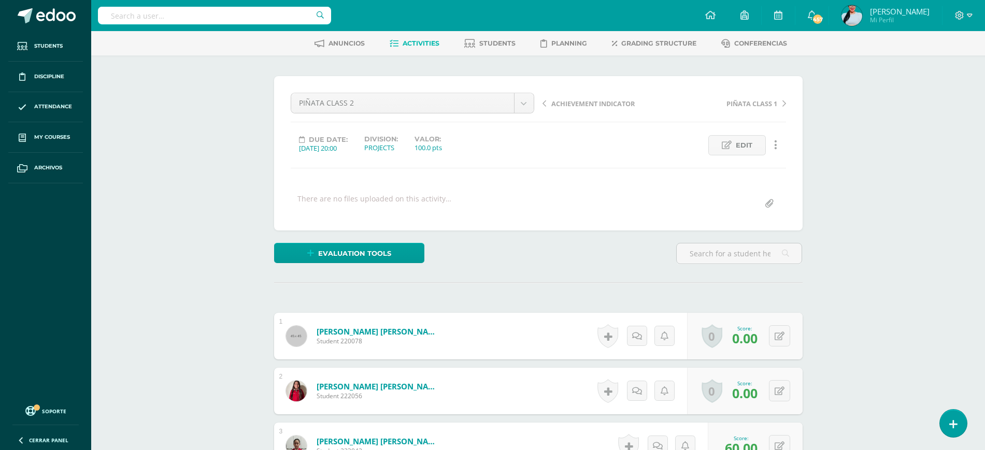
scroll to position [0, 0]
